Goal: Find specific page/section: Find specific page/section

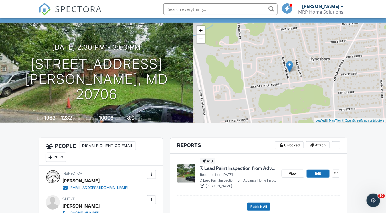
scroll to position [23, 0]
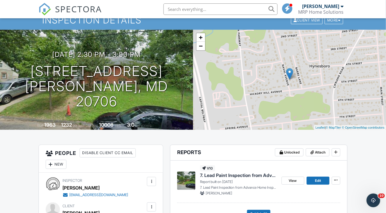
click at [181, 9] on input "text" at bounding box center [221, 8] width 114 height 11
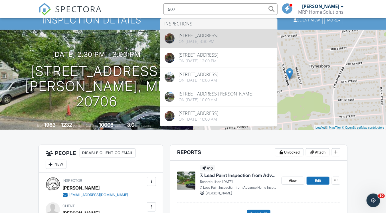
type input "607"
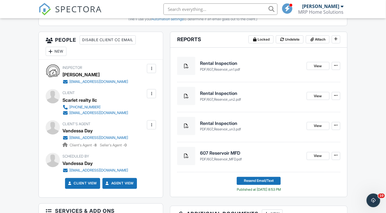
scroll to position [205, 0]
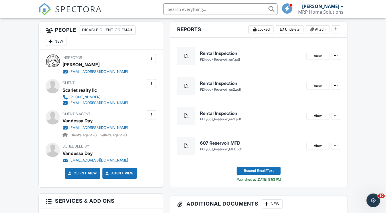
click at [215, 9] on input "text" at bounding box center [221, 8] width 114 height 11
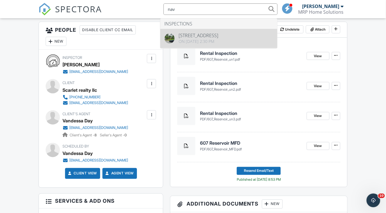
type input "nav"
